Goal: Information Seeking & Learning: Learn about a topic

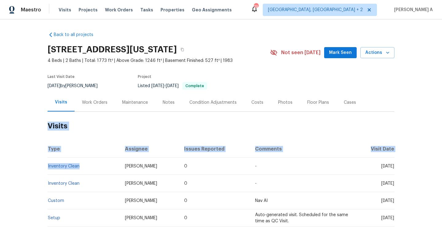
drag, startPoint x: 82, startPoint y: 166, endPoint x: 47, endPoint y: 165, distance: 35.0
click at [48, 165] on td "Inventory Clean" at bounding box center [84, 165] width 73 height 17
click at [73, 151] on th "Type" at bounding box center [84, 148] width 73 height 17
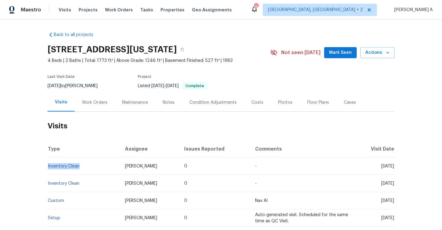
drag, startPoint x: 80, startPoint y: 165, endPoint x: 48, endPoint y: 165, distance: 32.3
click at [48, 165] on td "Inventory Clean" at bounding box center [84, 165] width 73 height 17
copy link "Inventory Clean"
click at [90, 104] on div "Work Orders" at bounding box center [95, 102] width 26 height 6
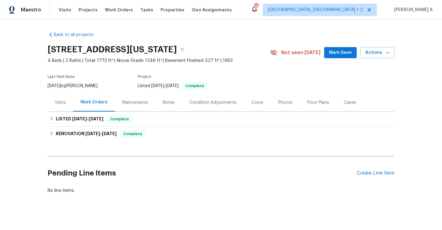
click at [61, 100] on div "Visits" at bounding box center [60, 102] width 11 height 6
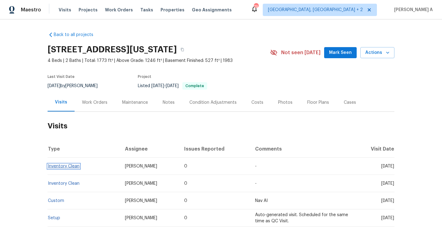
click at [77, 167] on link "Inventory Clean" at bounding box center [64, 166] width 32 height 4
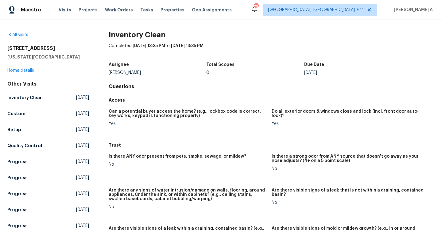
click at [89, 68] on div "6815 Woodgate Ct Colorado Springs, CO 80918 Home details" at bounding box center [48, 59] width 82 height 28
click at [32, 69] on link "Home details" at bounding box center [20, 70] width 27 height 4
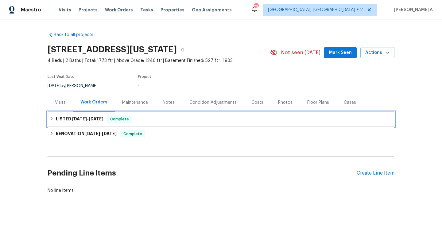
click at [139, 121] on div "LISTED 9/17/25 - 9/18/25 Complete" at bounding box center [221, 118] width 344 height 7
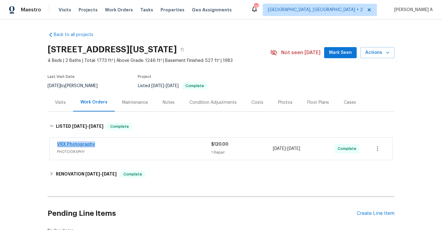
drag, startPoint x: 100, startPoint y: 147, endPoint x: 58, endPoint y: 144, distance: 42.1
click at [58, 144] on div "VRX Photography" at bounding box center [134, 144] width 154 height 7
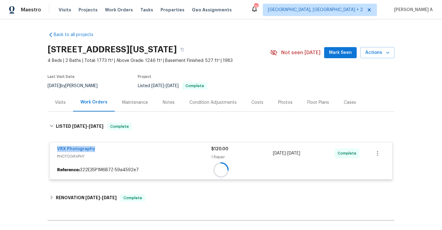
copy link "VRX Photography"
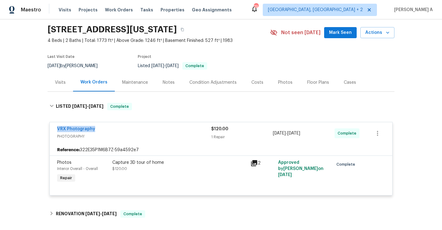
scroll to position [21, 0]
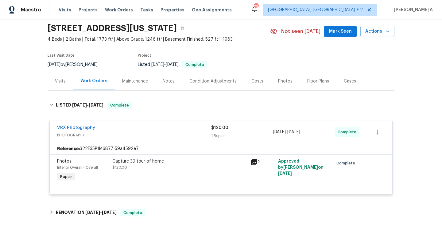
click at [66, 89] on div "Visits" at bounding box center [61, 81] width 26 height 18
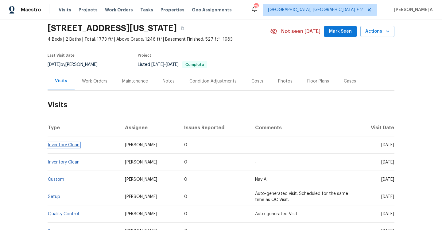
click at [76, 143] on link "Inventory Clean" at bounding box center [64, 145] width 32 height 4
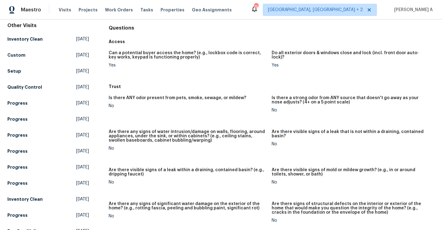
scroll to position [62, 0]
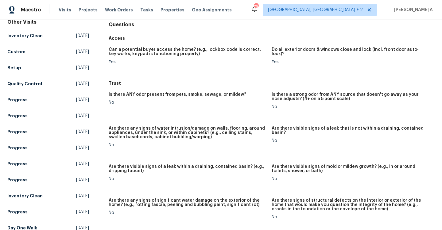
click at [113, 102] on div "No" at bounding box center [188, 102] width 158 height 4
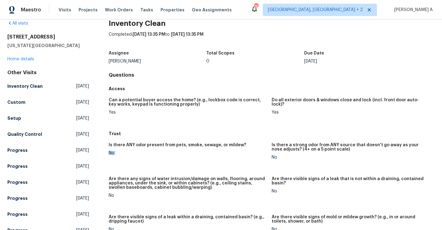
scroll to position [0, 0]
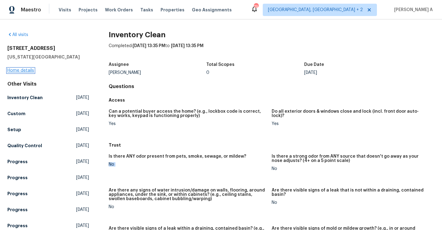
click at [24, 70] on link "Home details" at bounding box center [20, 70] width 27 height 4
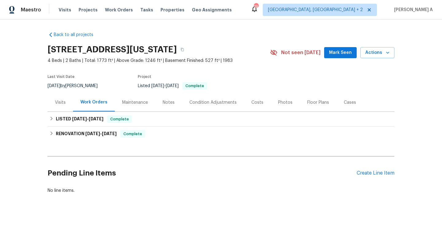
click at [61, 105] on div "Visits" at bounding box center [60, 102] width 11 height 6
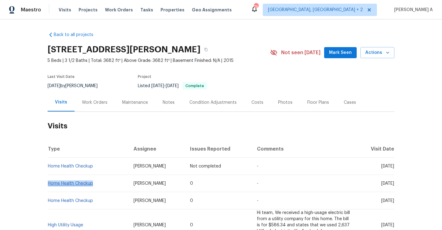
drag, startPoint x: 99, startPoint y: 183, endPoint x: 48, endPoint y: 185, distance: 50.7
click at [48, 184] on td "Home Health Checkup" at bounding box center [88, 183] width 81 height 17
copy link "Home Health Checkup"
drag, startPoint x: 370, startPoint y: 183, endPoint x: 395, endPoint y: 183, distance: 24.6
click at [395, 183] on td "Mon, Sep 15 2025" at bounding box center [375, 183] width 38 height 17
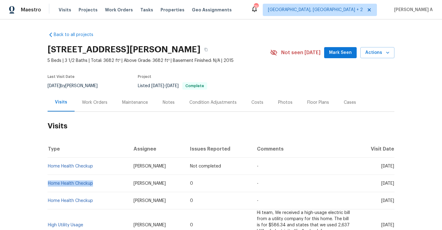
copy span "Sep 15 2025"
click at [107, 108] on div "Work Orders" at bounding box center [95, 102] width 40 height 18
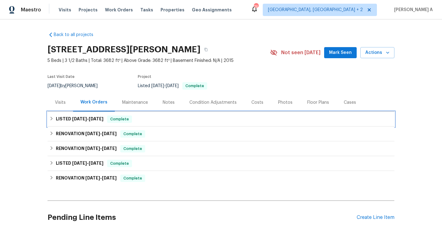
click at [115, 124] on div "LISTED 7/18/25 - 7/21/25 Complete" at bounding box center [221, 119] width 347 height 15
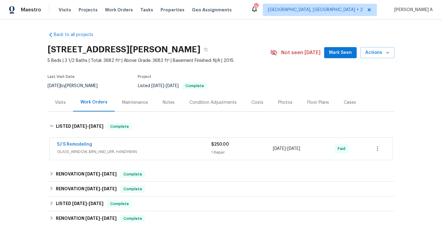
click at [104, 147] on div "5J’S Remodeling" at bounding box center [134, 144] width 154 height 7
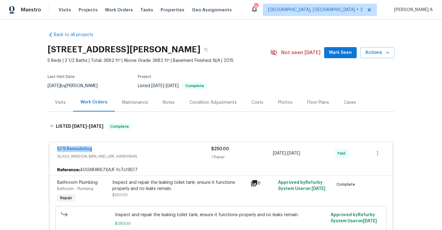
drag, startPoint x: 99, startPoint y: 149, endPoint x: 56, endPoint y: 150, distance: 42.7
click at [56, 150] on div "5J’S Remodeling GLASS_WINDOW, BRN_AND_LRR, HANDYMAN $250.00 1 Repair 7/18/2025 …" at bounding box center [221, 153] width 343 height 22
copy link "5J’S Remodeling"
click at [69, 105] on div "Visits" at bounding box center [61, 102] width 26 height 18
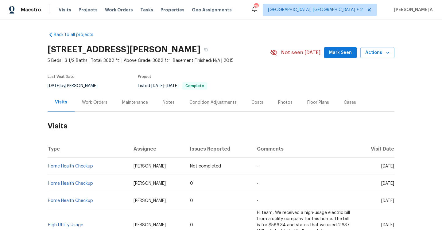
click at [98, 108] on div "Work Orders" at bounding box center [95, 102] width 40 height 18
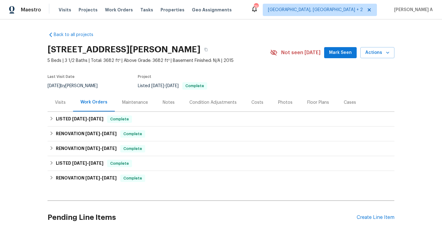
click at [57, 103] on div "Visits" at bounding box center [60, 102] width 11 height 6
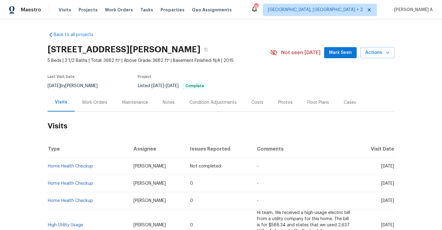
click at [103, 101] on div "Work Orders" at bounding box center [95, 102] width 26 height 6
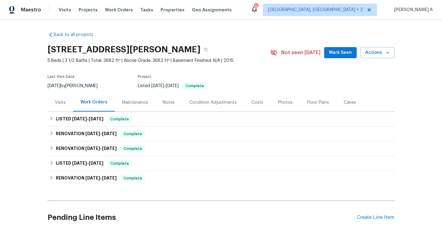
click at [68, 103] on div "Visits" at bounding box center [61, 102] width 26 height 18
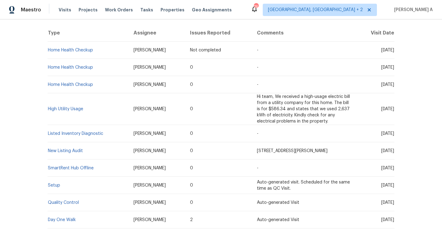
scroll to position [115, 0]
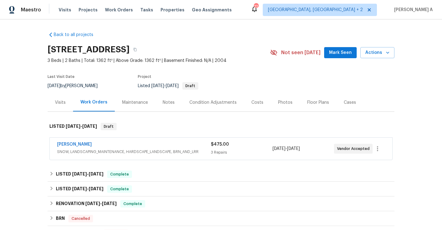
click at [155, 148] on div "[PERSON_NAME]" at bounding box center [134, 144] width 154 height 7
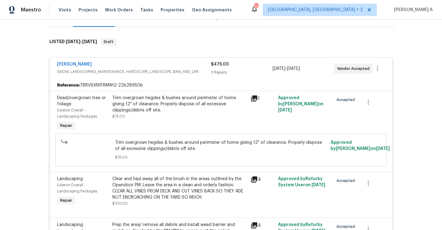
click at [150, 65] on div "[PERSON_NAME]" at bounding box center [134, 64] width 154 height 7
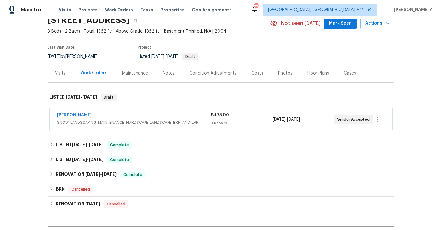
scroll to position [13, 0]
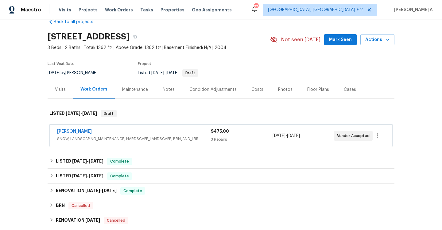
click at [75, 86] on div "Work Orders" at bounding box center [94, 89] width 42 height 18
click at [64, 91] on div "Visits" at bounding box center [60, 89] width 11 height 6
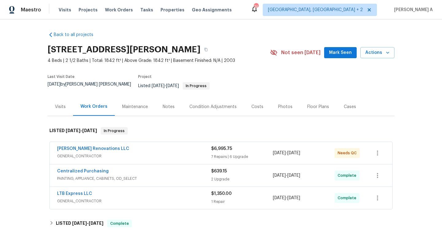
click at [186, 153] on span "GENERAL_CONTRACTOR" at bounding box center [134, 156] width 154 height 6
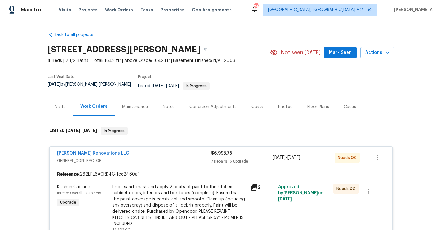
click at [194, 150] on div "Aseem Renovations LLC" at bounding box center [134, 153] width 154 height 7
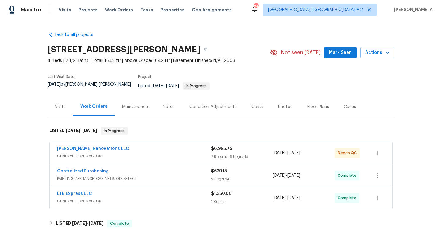
click at [212, 198] on div "1 Repair" at bounding box center [242, 201] width 62 height 6
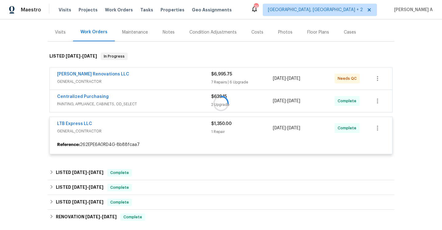
scroll to position [82, 0]
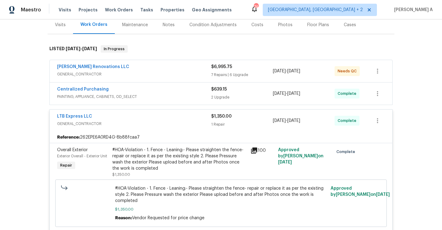
click at [202, 116] on div "LTB Express LLC" at bounding box center [134, 116] width 154 height 7
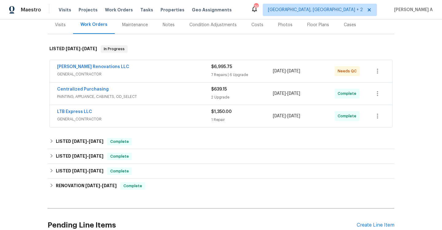
click at [197, 88] on div "Centralized Purchasing" at bounding box center [134, 89] width 154 height 7
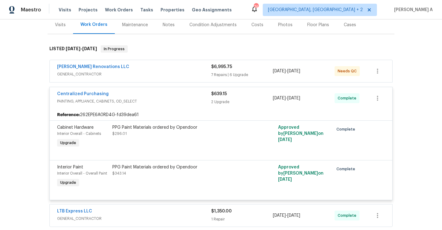
click at [197, 91] on div "Centralized Purchasing" at bounding box center [134, 94] width 154 height 7
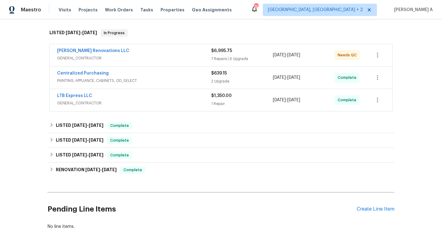
scroll to position [120, 0]
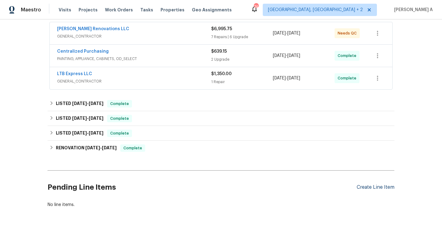
click at [384, 184] on div "Create Line Item" at bounding box center [376, 187] width 38 height 6
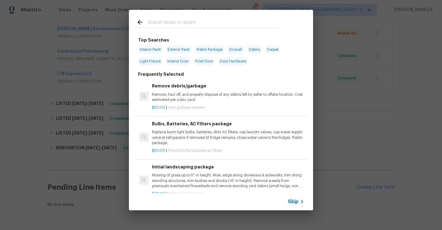
click at [139, 22] on icon at bounding box center [140, 22] width 5 height 5
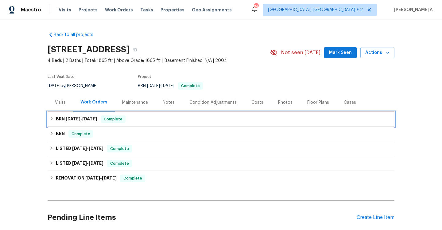
click at [103, 116] on div "BRN [DATE] - [DATE] Complete" at bounding box center [221, 118] width 344 height 7
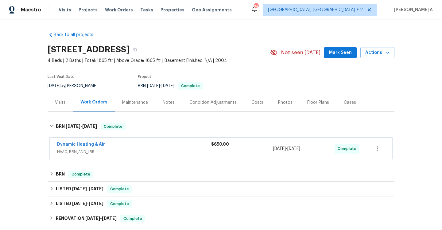
click at [124, 150] on span "HVAC, BRN_AND_LRR" at bounding box center [134, 151] width 154 height 6
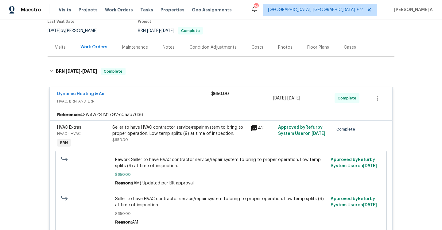
scroll to position [57, 0]
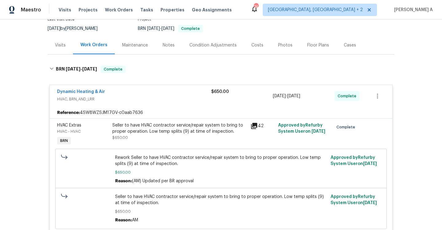
click at [198, 133] on div "Seller to have HVAC contractor service/repair system to bring to proper operati…" at bounding box center [179, 128] width 135 height 12
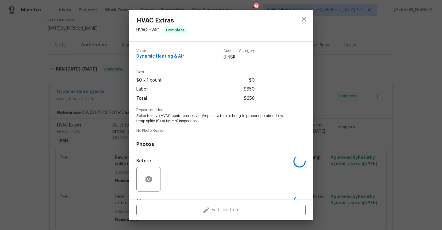
scroll to position [38, 0]
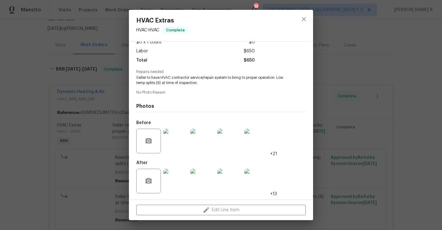
click at [177, 166] on div at bounding box center [175, 181] width 27 height 32
click at [183, 177] on img at bounding box center [175, 180] width 25 height 25
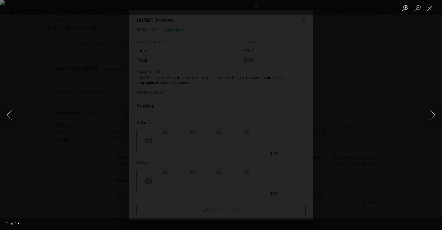
click at [430, 129] on div "Lightbox" at bounding box center [221, 115] width 442 height 230
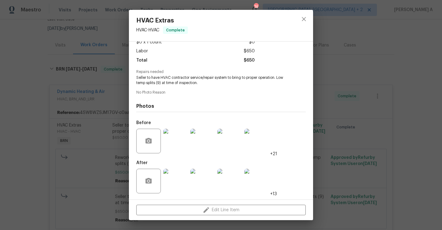
click at [184, 179] on img at bounding box center [175, 180] width 25 height 25
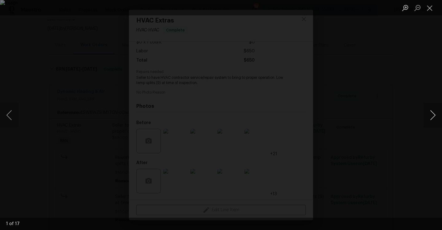
click at [436, 112] on button "Next image" at bounding box center [433, 115] width 18 height 25
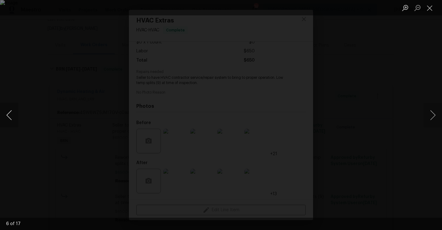
click at [14, 110] on button "Previous image" at bounding box center [9, 115] width 18 height 25
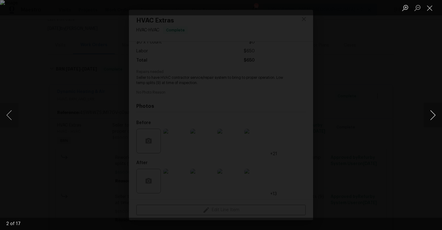
click at [431, 112] on button "Next image" at bounding box center [433, 115] width 18 height 25
click at [432, 113] on button "Next image" at bounding box center [433, 115] width 18 height 25
click at [439, 115] on button "Next image" at bounding box center [433, 115] width 18 height 25
click at [427, 114] on button "Next image" at bounding box center [433, 115] width 18 height 25
click at [435, 112] on button "Next image" at bounding box center [433, 115] width 18 height 25
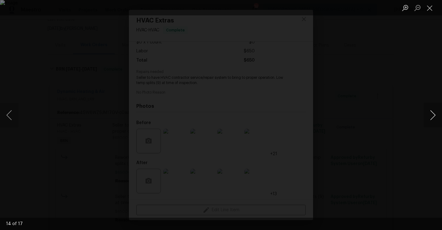
click at [433, 111] on button "Next image" at bounding box center [433, 115] width 18 height 25
click at [431, 115] on button "Next image" at bounding box center [433, 115] width 18 height 25
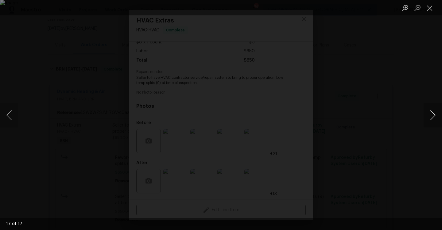
click at [431, 115] on button "Next image" at bounding box center [433, 115] width 18 height 25
click at [14, 114] on button "Previous image" at bounding box center [9, 115] width 18 height 25
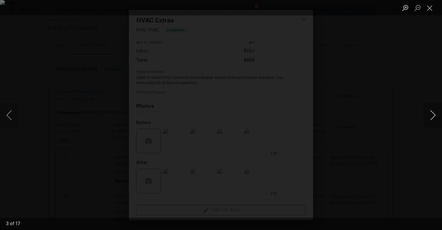
click at [426, 114] on button "Next image" at bounding box center [433, 115] width 18 height 25
click at [436, 114] on button "Next image" at bounding box center [433, 115] width 18 height 25
click at [435, 117] on button "Next image" at bounding box center [433, 115] width 18 height 25
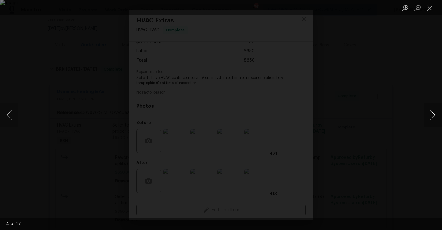
click at [435, 117] on button "Next image" at bounding box center [433, 115] width 18 height 25
click at [435, 116] on button "Next image" at bounding box center [433, 115] width 18 height 25
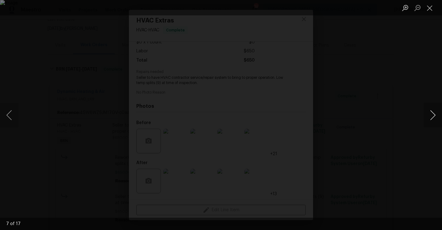
click at [435, 116] on button "Next image" at bounding box center [433, 115] width 18 height 25
click at [367, 66] on div "Lightbox" at bounding box center [221, 115] width 442 height 230
click at [431, 13] on button "Close lightbox" at bounding box center [430, 7] width 12 height 11
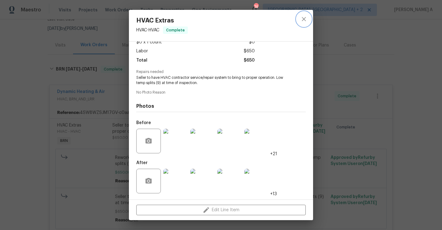
click at [304, 22] on icon "close" at bounding box center [303, 18] width 7 height 7
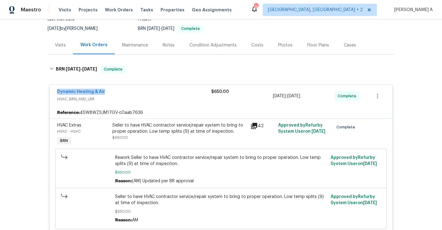
drag, startPoint x: 56, startPoint y: 90, endPoint x: 104, endPoint y: 90, distance: 48.5
click at [104, 90] on div "Dynamic Heating & Air HVAC, BRN_AND_LRR $650.00 9/16/2025 - 9/22/2025 Complete" at bounding box center [221, 96] width 343 height 22
copy link "Dynamic Heating & Air"
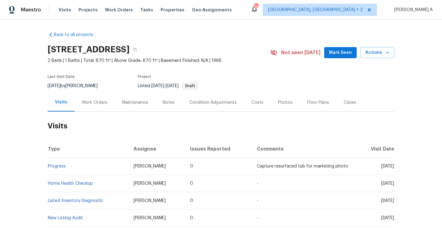
click at [94, 110] on div "Work Orders" at bounding box center [95, 102] width 40 height 18
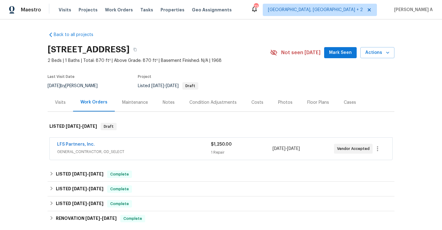
click at [112, 140] on div "LFS Partners, Inc. GENERAL_CONTRACTOR, OD_SELECT $1,250.00 1 Repair [DATE] - [D…" at bounding box center [221, 148] width 343 height 22
click at [123, 148] on span "GENERAL_CONTRACTOR, OD_SELECT" at bounding box center [134, 151] width 154 height 6
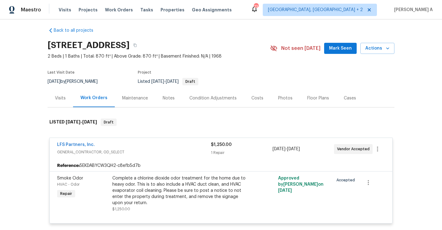
scroll to position [5, 0]
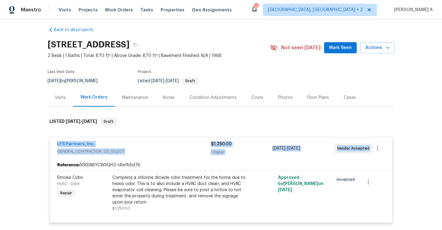
drag, startPoint x: 56, startPoint y: 144, endPoint x: 368, endPoint y: 151, distance: 311.9
click at [368, 151] on div "LFS Partners, Inc. GENERAL_CONTRACTOR, OD_SELECT $1,250.00 1 Repair [DATE] - [D…" at bounding box center [221, 148] width 343 height 22
copy div "LFS Partners, Inc. GENERAL_CONTRACTOR, OD_SELECT $1,250.00 1 Repair [DATE] - [D…"
click at [86, 143] on link "LFS Partners, Inc." at bounding box center [76, 144] width 38 height 4
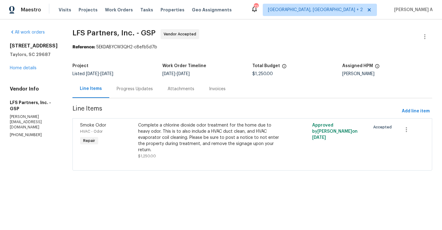
click at [144, 94] on div "Progress Updates" at bounding box center [134, 89] width 51 height 18
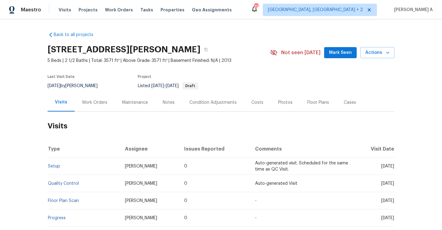
click at [96, 104] on div "Work Orders" at bounding box center [95, 102] width 26 height 6
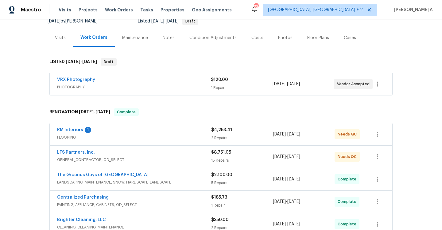
scroll to position [76, 0]
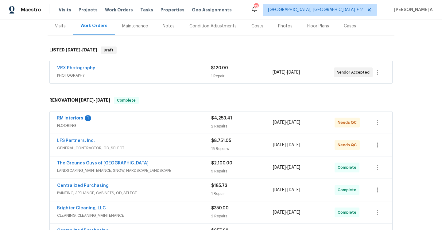
click at [152, 147] on span "GENERAL_CONTRACTOR, OD_SELECT" at bounding box center [134, 148] width 154 height 6
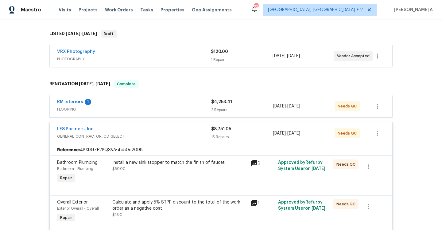
scroll to position [74, 0]
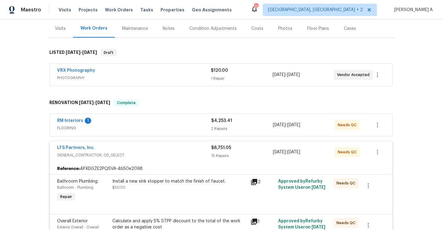
click at [153, 146] on div "LFS Partners, Inc." at bounding box center [134, 147] width 154 height 7
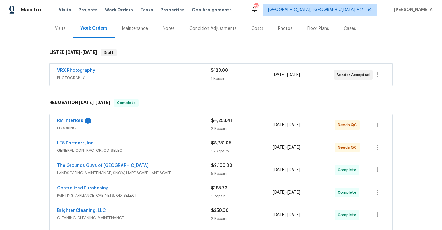
click at [147, 125] on span "FLOORING" at bounding box center [134, 128] width 154 height 6
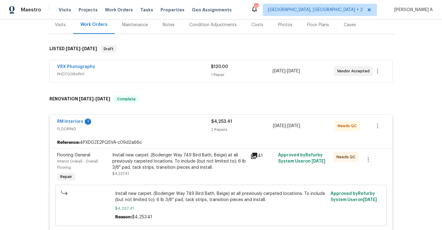
click at [146, 126] on span "FLOORING" at bounding box center [134, 129] width 154 height 6
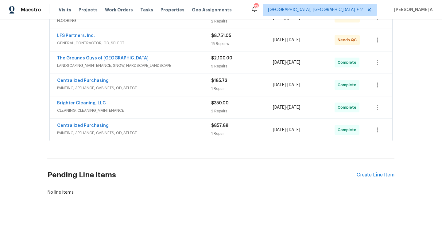
scroll to position [188, 0]
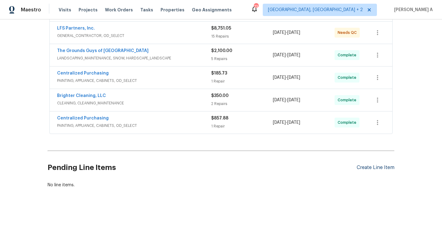
click at [374, 166] on div "Create Line Item" at bounding box center [376, 167] width 38 height 6
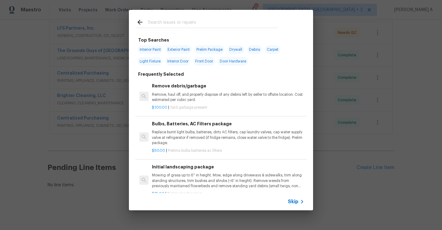
click at [299, 202] on icon at bounding box center [302, 201] width 7 height 7
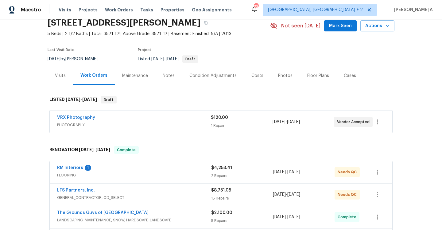
scroll to position [0, 0]
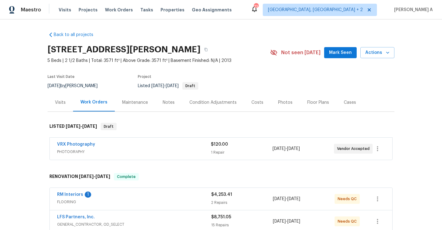
click at [63, 107] on div "Visits" at bounding box center [61, 102] width 26 height 18
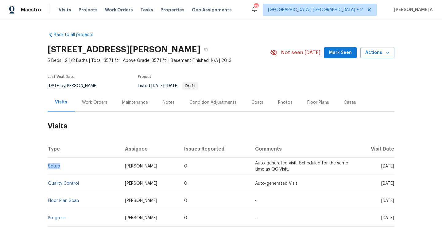
drag, startPoint x: 65, startPoint y: 167, endPoint x: 49, endPoint y: 167, distance: 15.4
click at [49, 167] on td "Setup" at bounding box center [84, 165] width 73 height 17
copy link "Setup"
click at [90, 104] on div "Work Orders" at bounding box center [95, 102] width 26 height 6
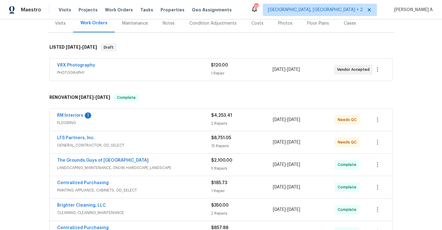
scroll to position [80, 0]
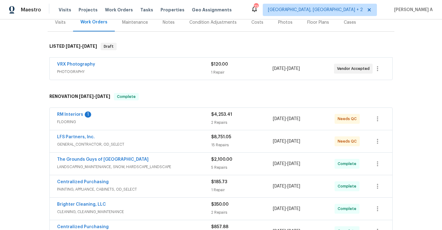
click at [126, 70] on span "PHOTOGRAPHY" at bounding box center [134, 72] width 154 height 6
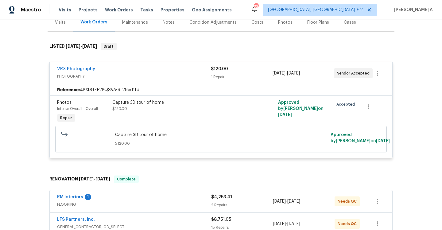
click at [126, 70] on div "VRX Photography" at bounding box center [134, 69] width 154 height 7
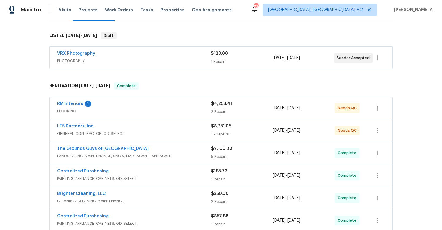
scroll to position [79, 0]
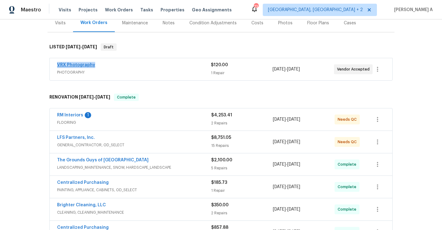
drag, startPoint x: 97, startPoint y: 67, endPoint x: 58, endPoint y: 67, distance: 38.4
click at [58, 67] on div "VRX Photography" at bounding box center [134, 65] width 154 height 7
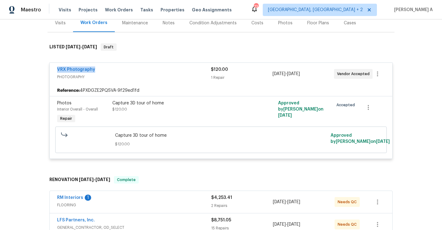
copy link "VRX Photography"
